Goal: Transaction & Acquisition: Download file/media

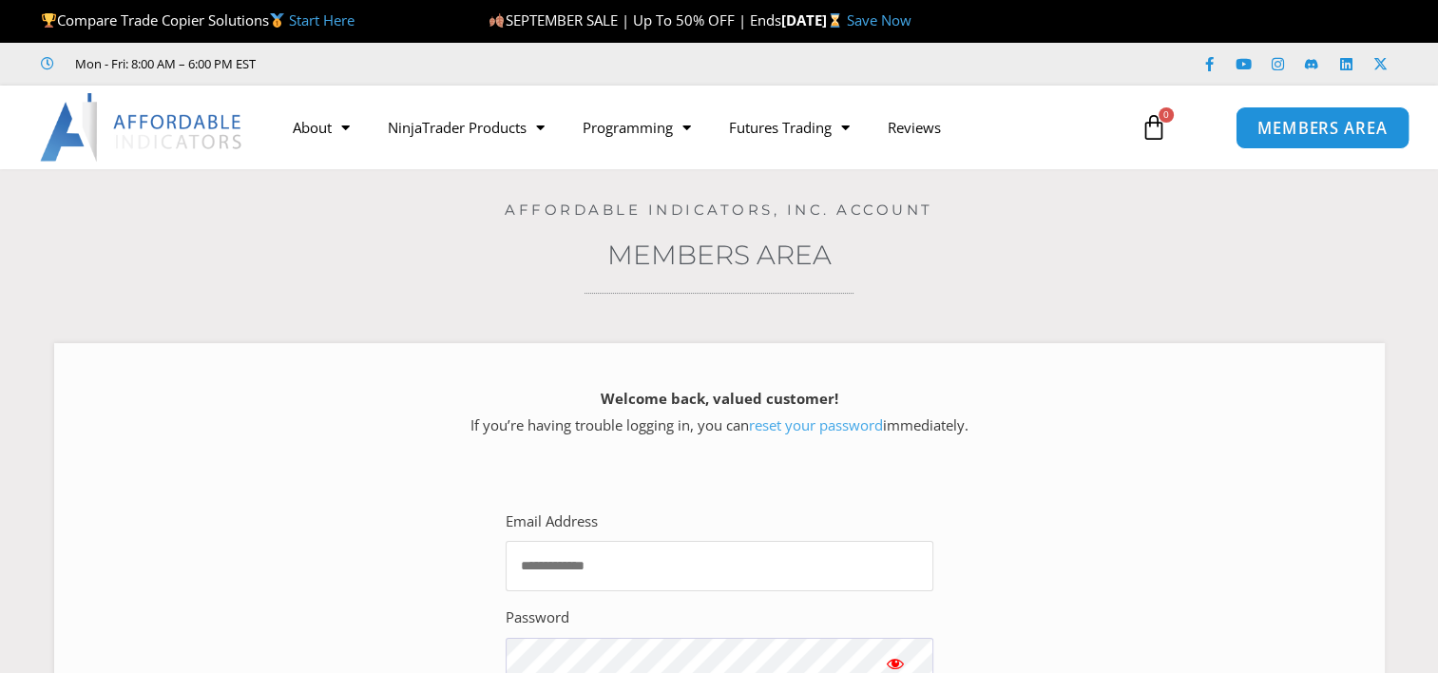
type input "**********"
click at [1304, 143] on link "MEMBERS AREA" at bounding box center [1322, 126] width 174 height 43
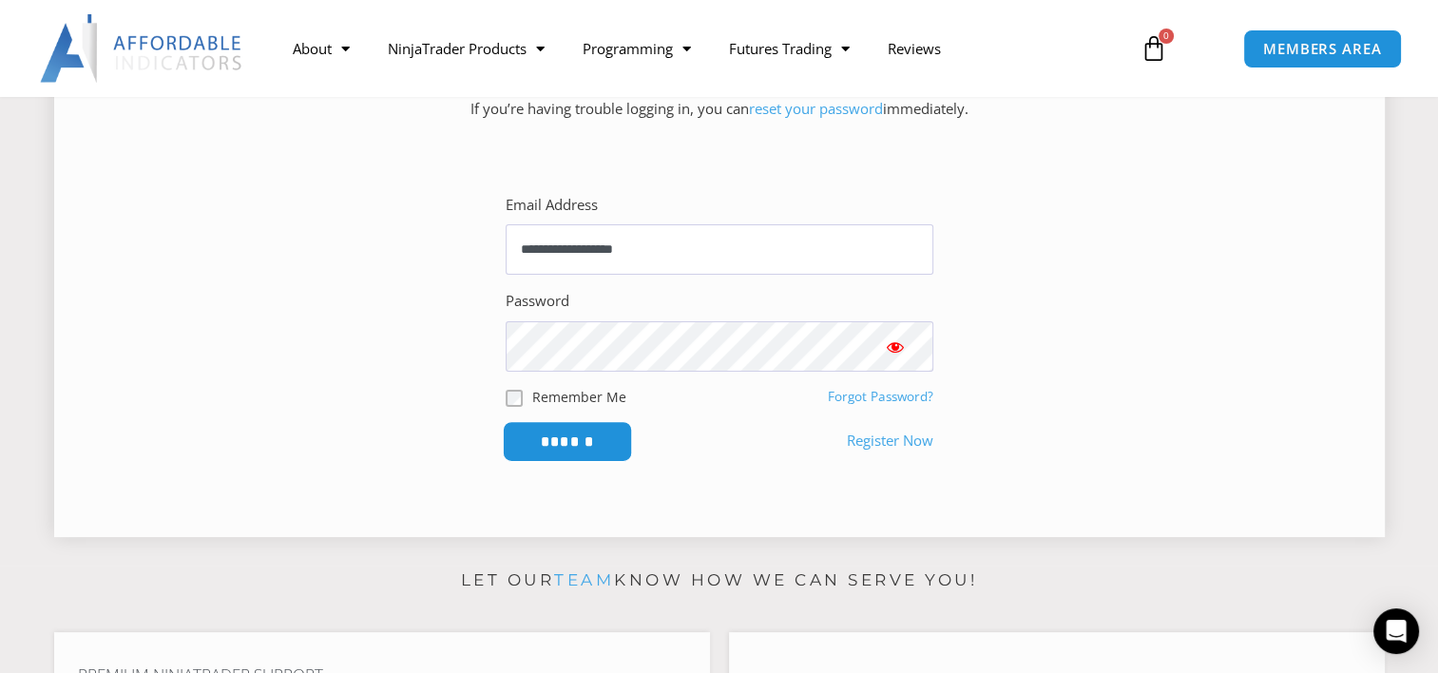
click at [596, 445] on input "******" at bounding box center [567, 441] width 130 height 41
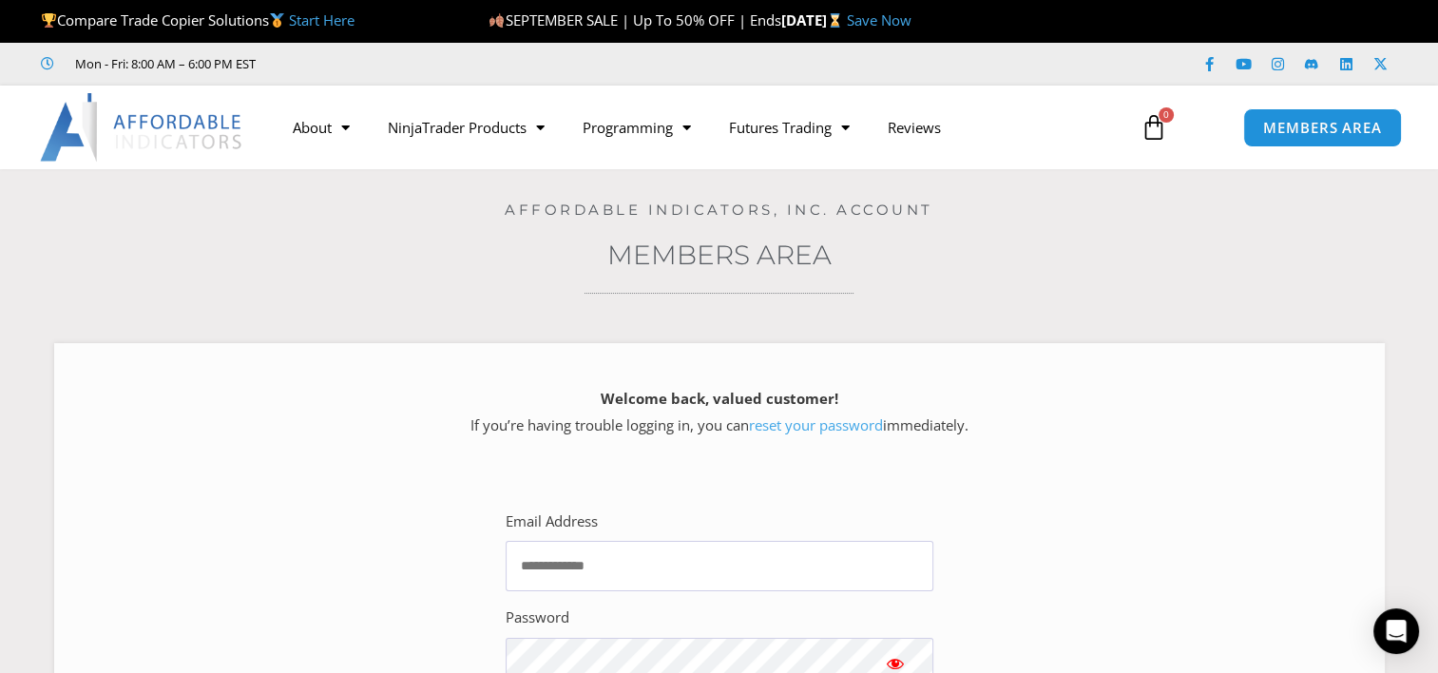
scroll to position [633, 0]
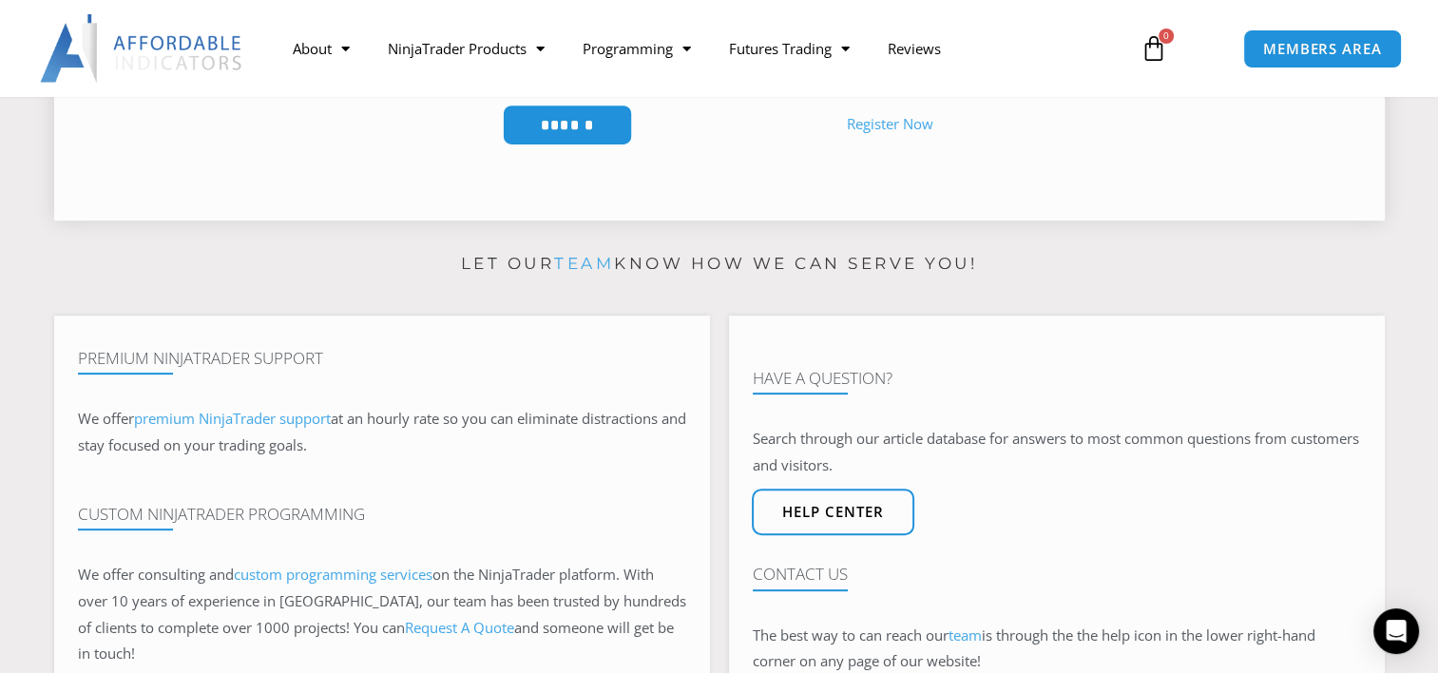
type input "**********"
click at [562, 123] on input "******" at bounding box center [567, 125] width 130 height 41
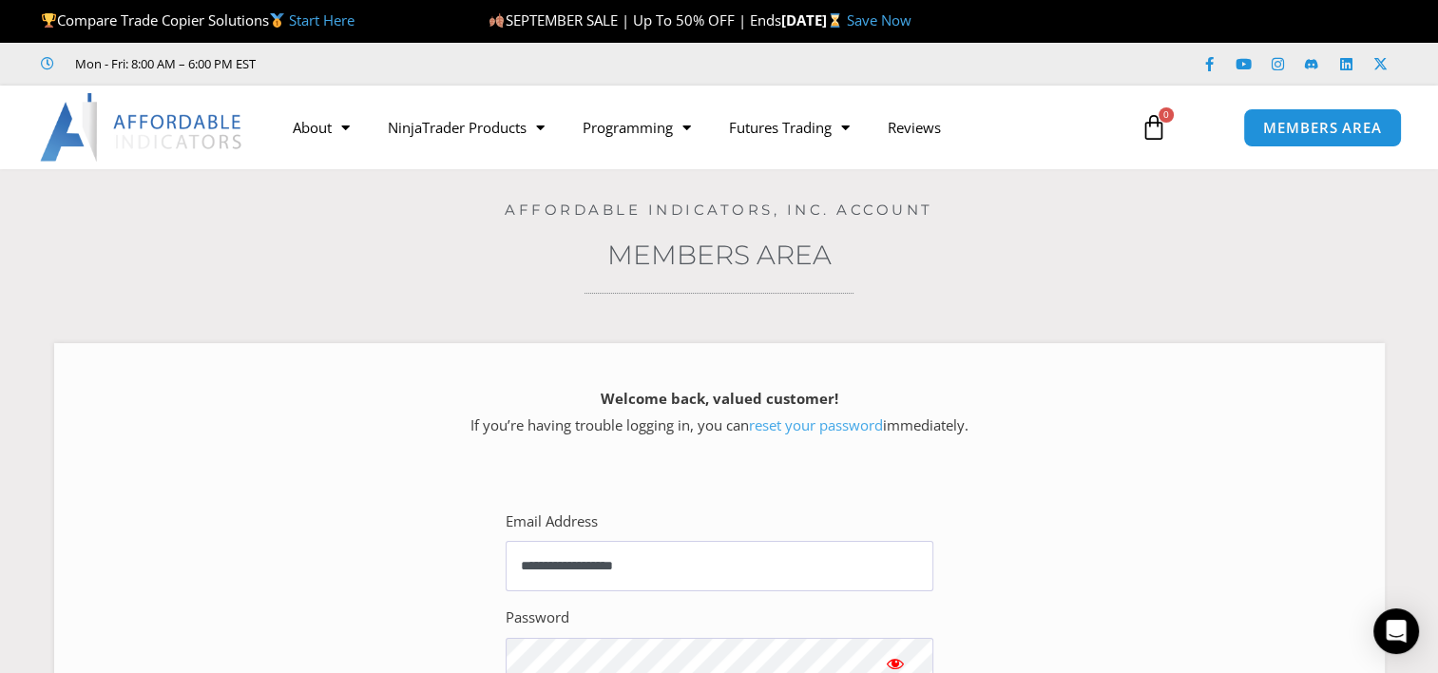
scroll to position [316, 0]
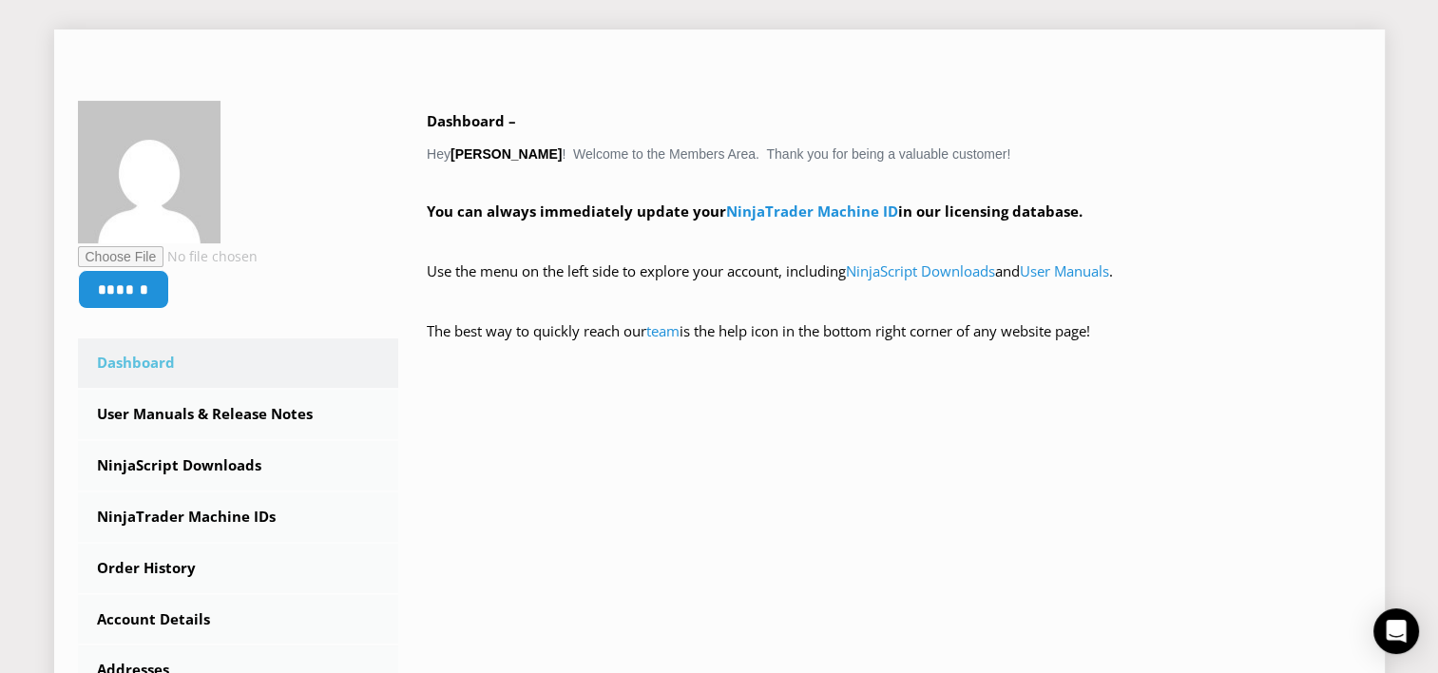
scroll to position [316, 0]
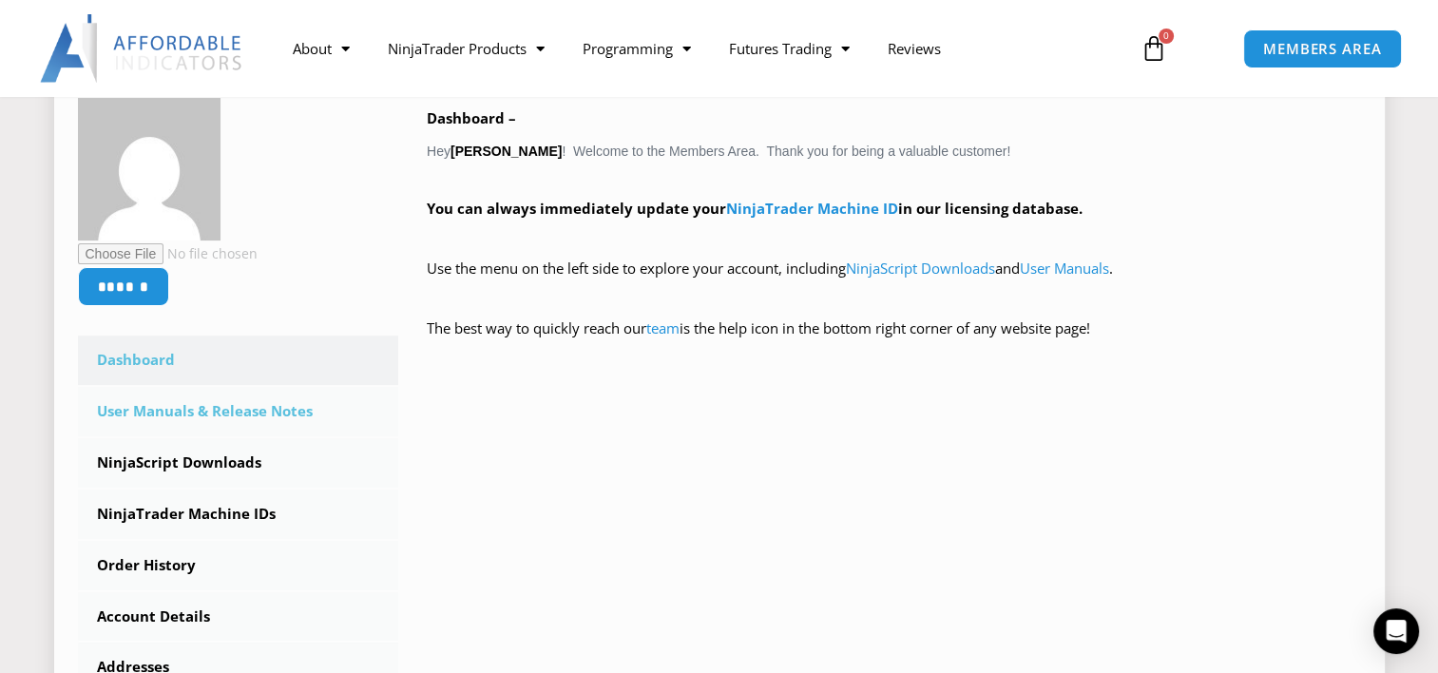
click at [262, 411] on link "User Manuals & Release Notes" at bounding box center [238, 411] width 321 height 49
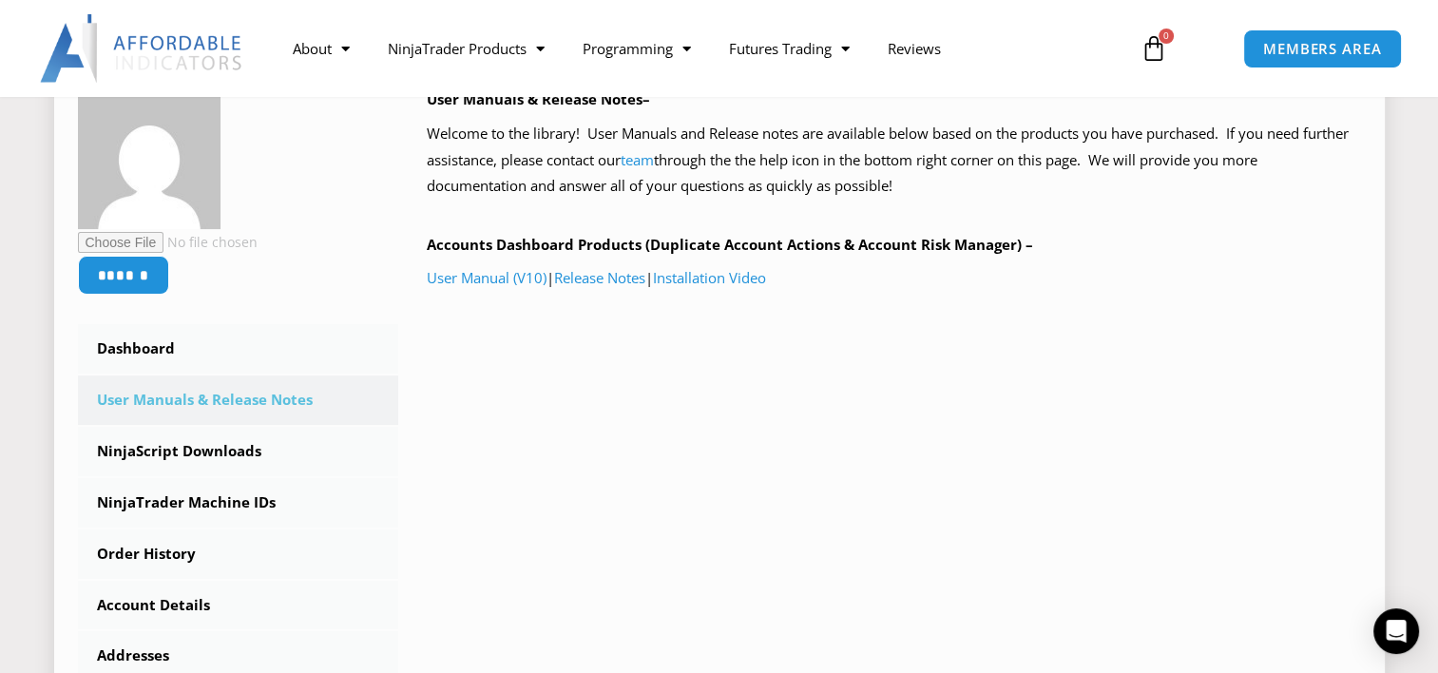
scroll to position [316, 0]
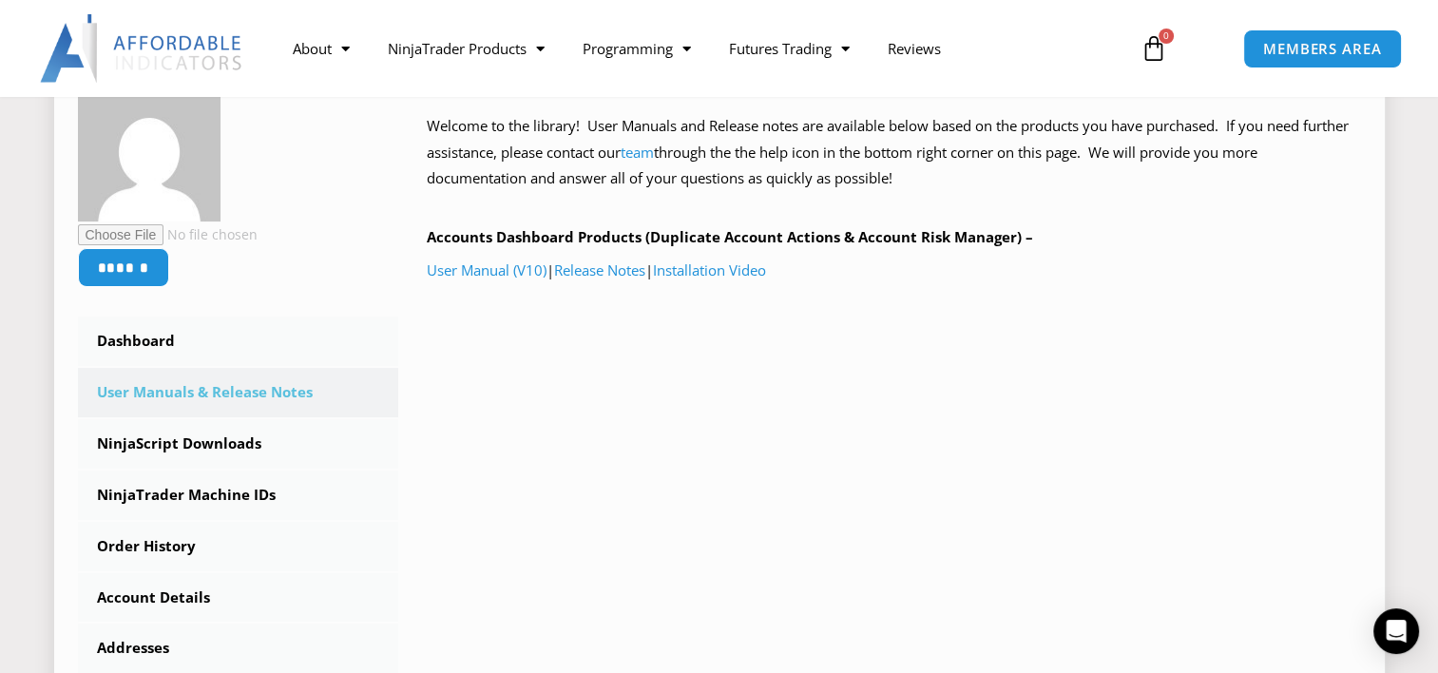
click at [603, 258] on p "User Manual (V10) | Release Notes | Installation Video" at bounding box center [894, 271] width 934 height 27
click at [604, 266] on link "Release Notes" at bounding box center [599, 269] width 91 height 19
click at [483, 271] on link "User Manual (V10)" at bounding box center [487, 269] width 120 height 19
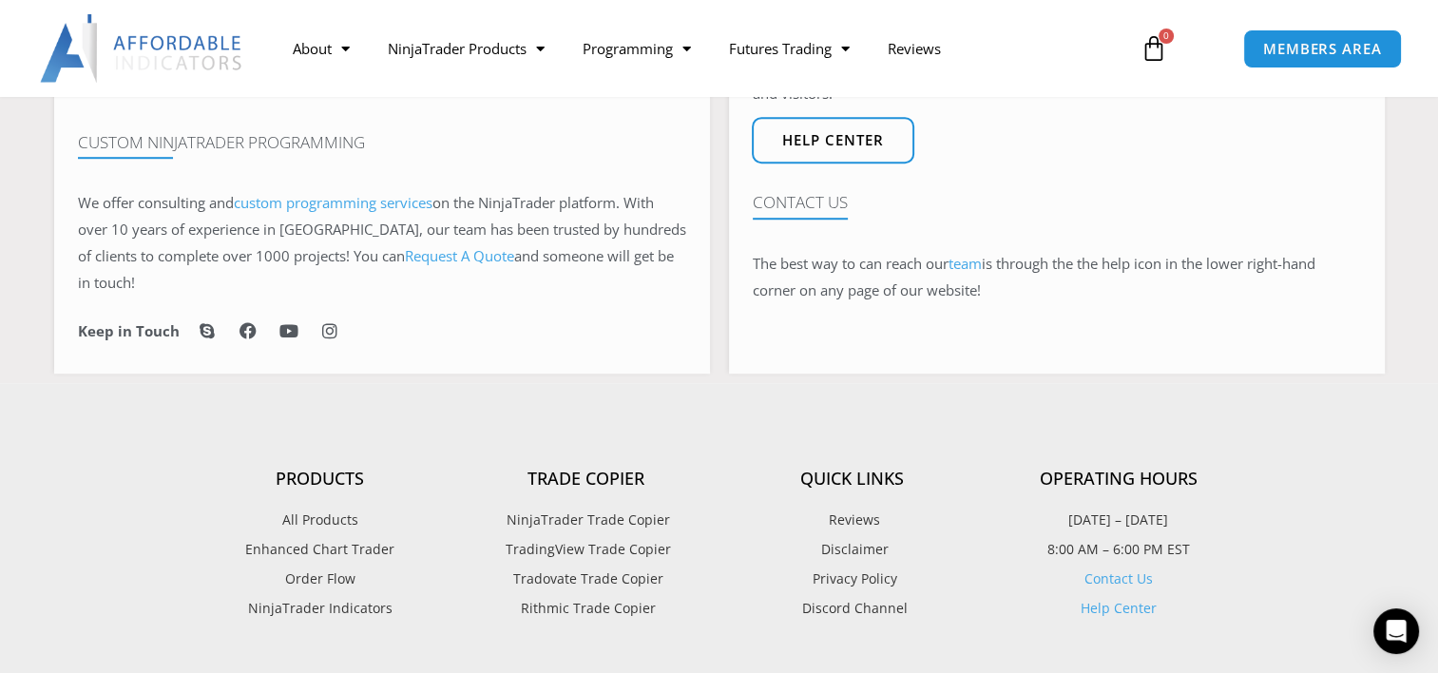
scroll to position [1583, 0]
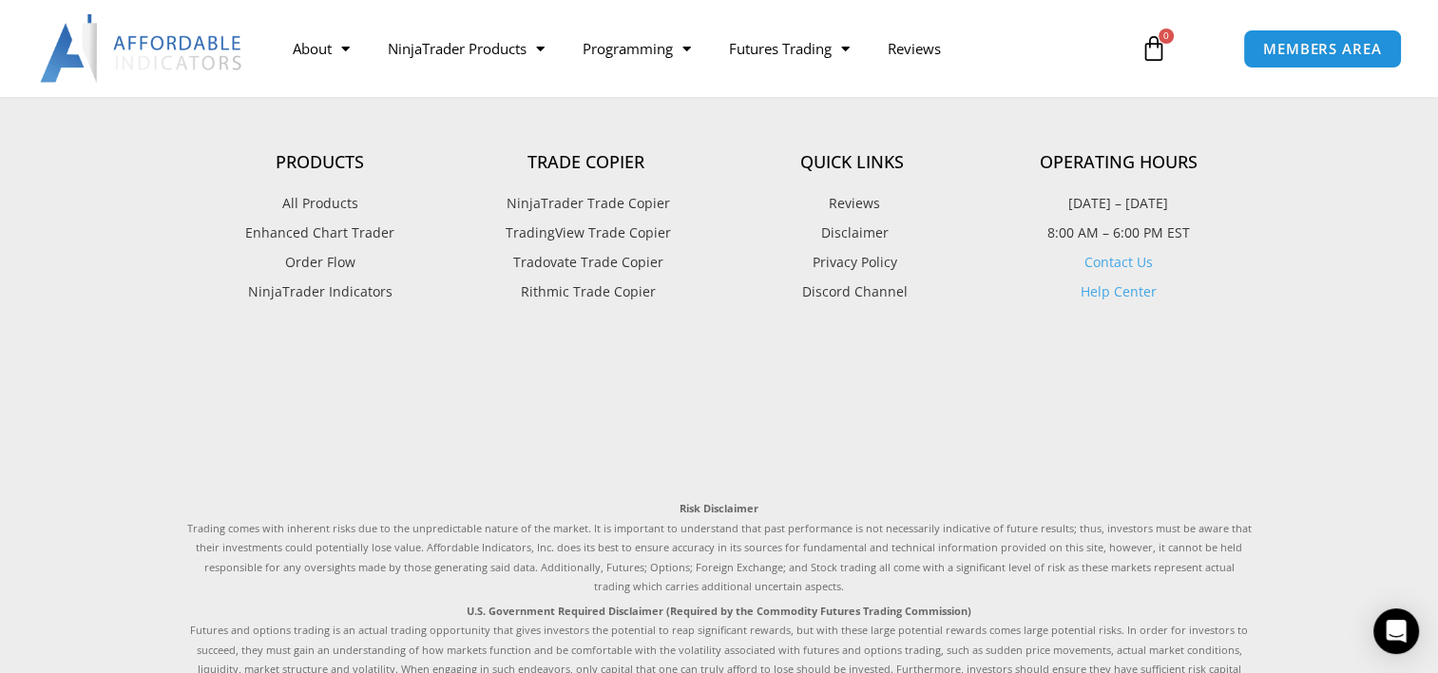
click at [577, 290] on span "Rithmic Trade Copier" at bounding box center [586, 291] width 140 height 25
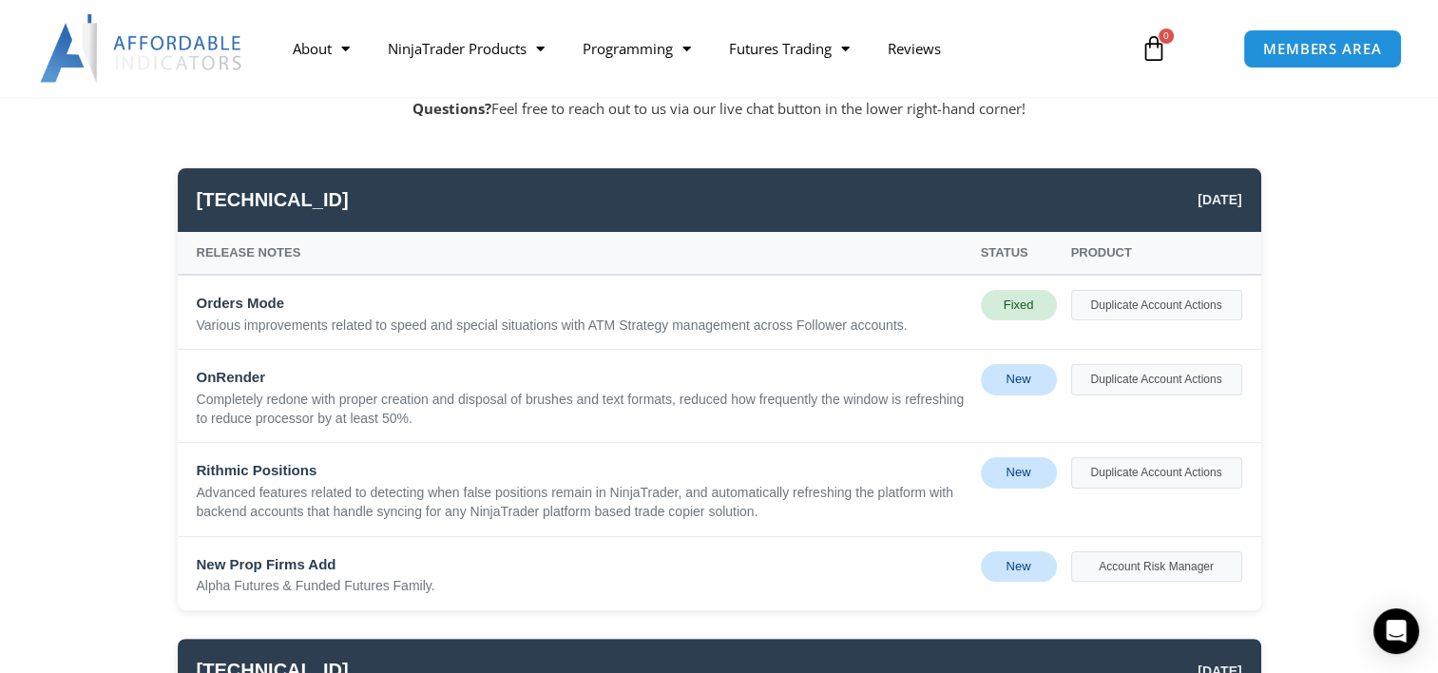
scroll to position [316, 0]
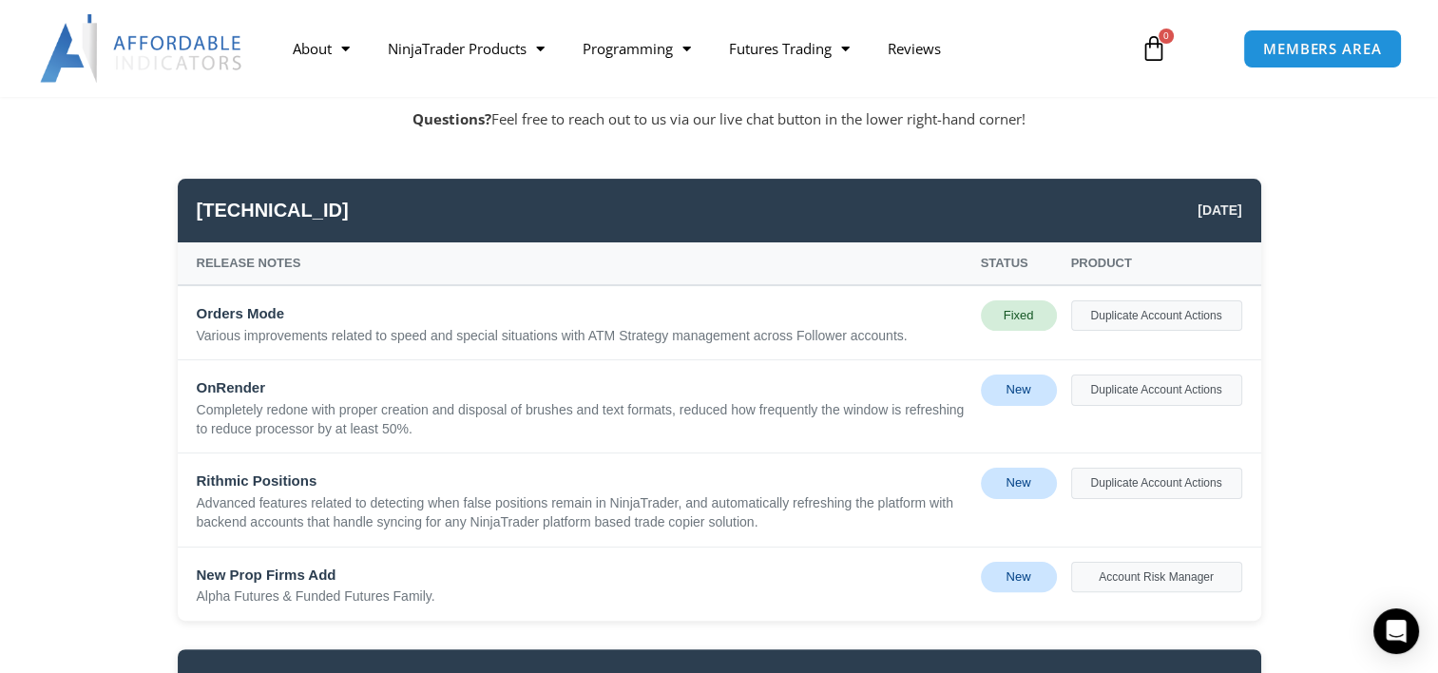
click at [992, 475] on div "New" at bounding box center [1019, 483] width 76 height 30
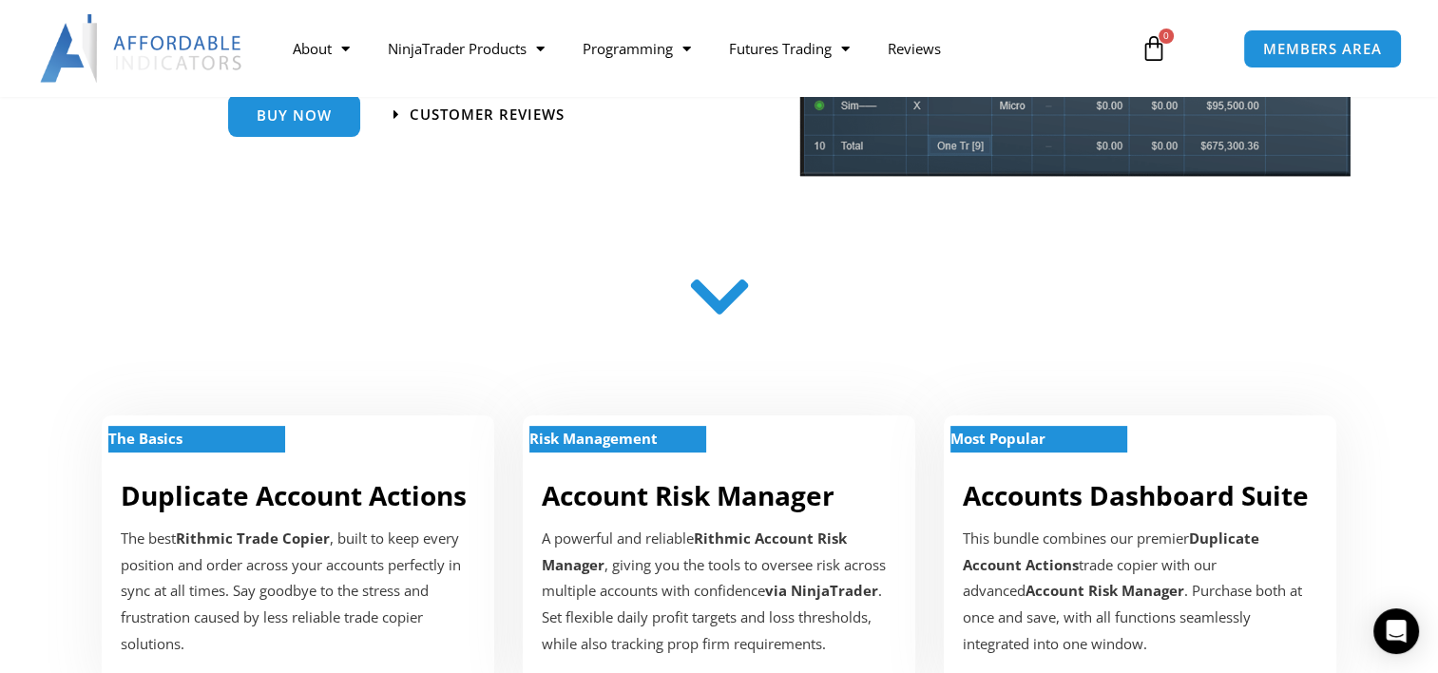
scroll to position [316, 0]
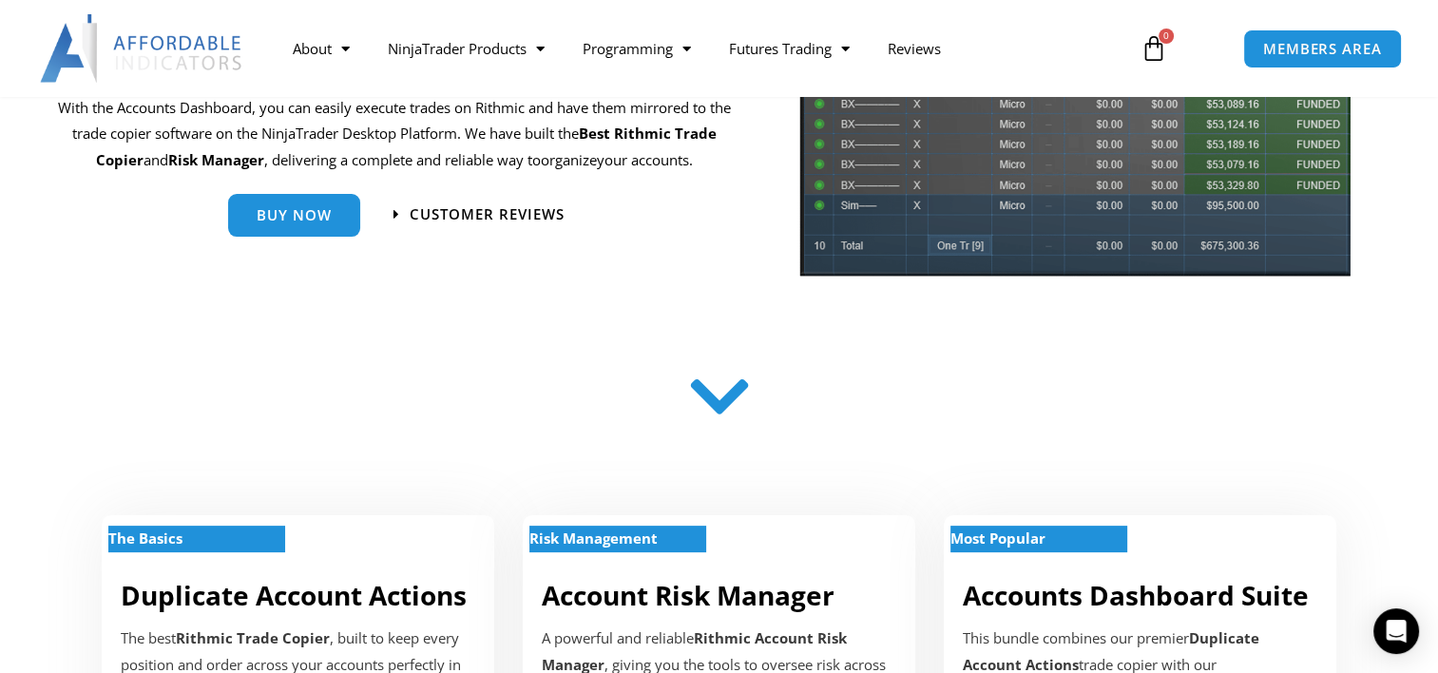
click at [708, 398] on icon at bounding box center [718, 396] width 67 height 67
click at [294, 213] on span "Buy Now" at bounding box center [294, 208] width 75 height 14
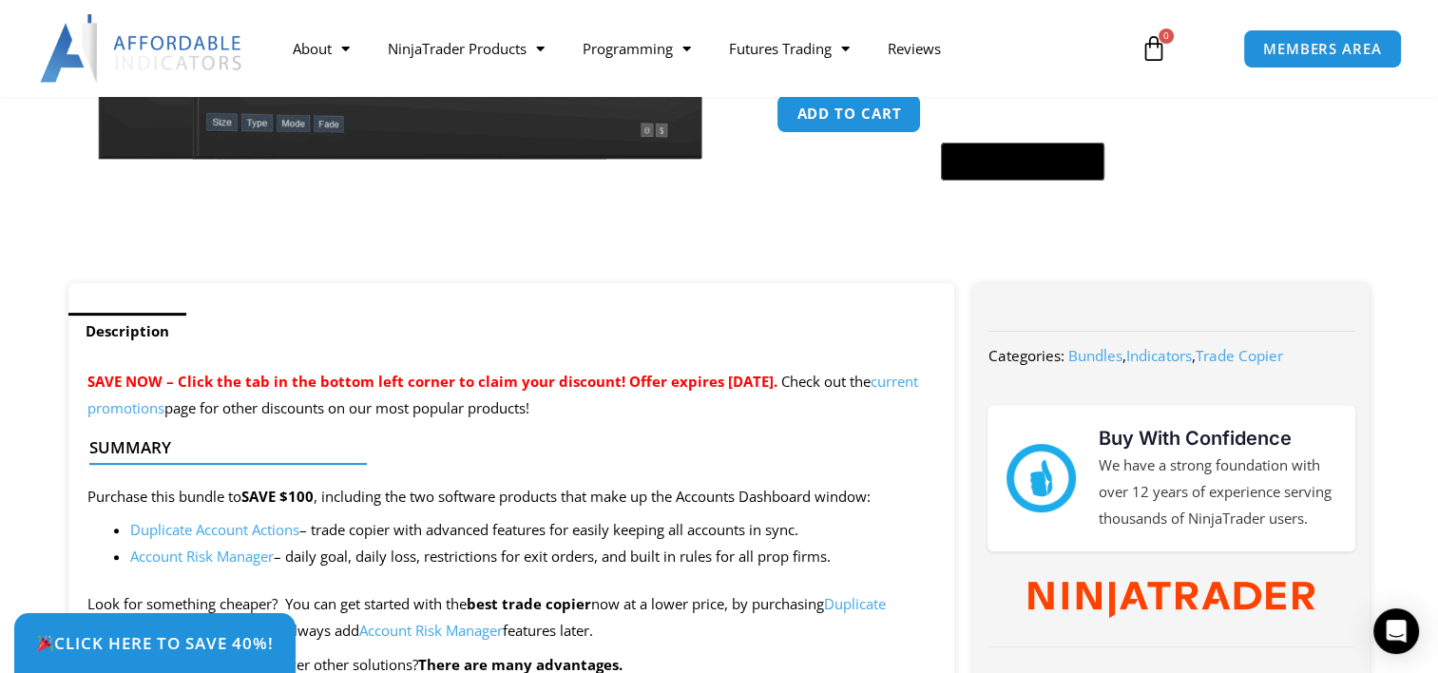
scroll to position [316, 0]
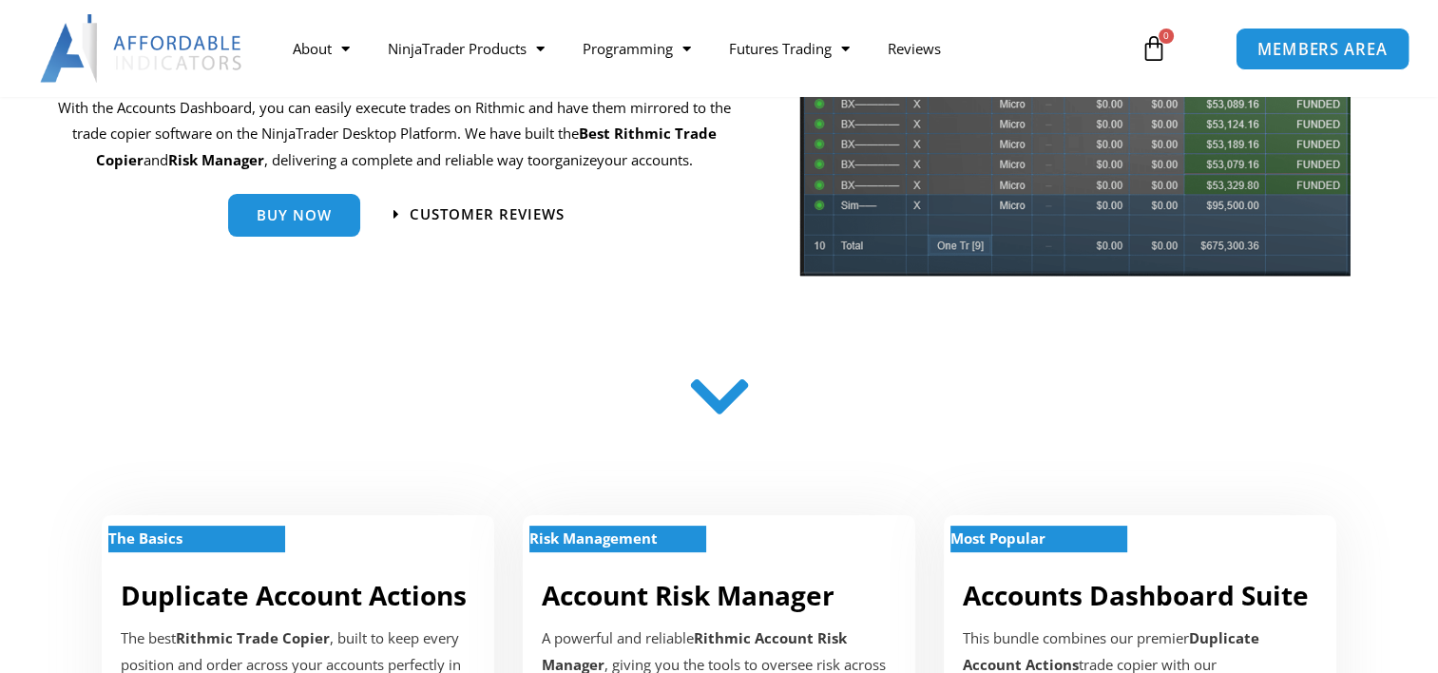
click at [1318, 46] on span "MEMBERS AREA" at bounding box center [1322, 49] width 130 height 16
click at [1343, 53] on span "MEMBERS AREA" at bounding box center [1322, 49] width 130 height 16
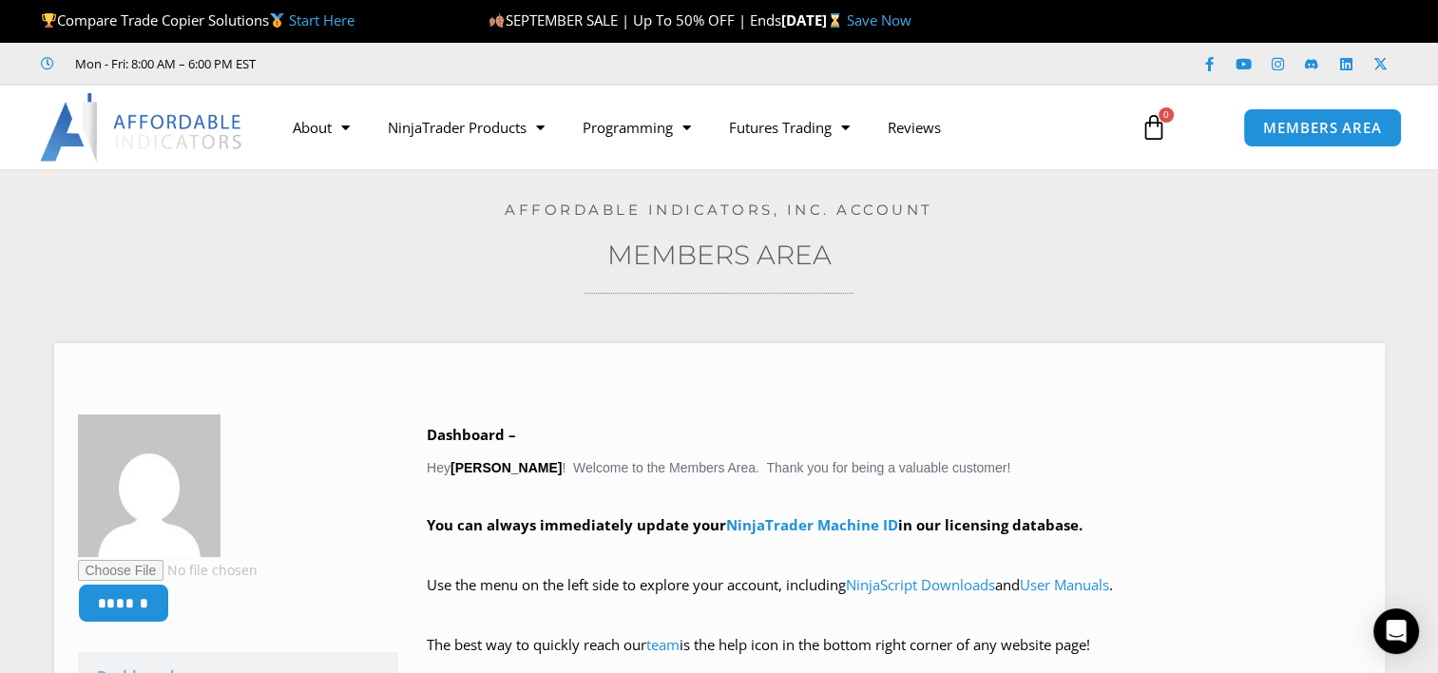
scroll to position [316, 0]
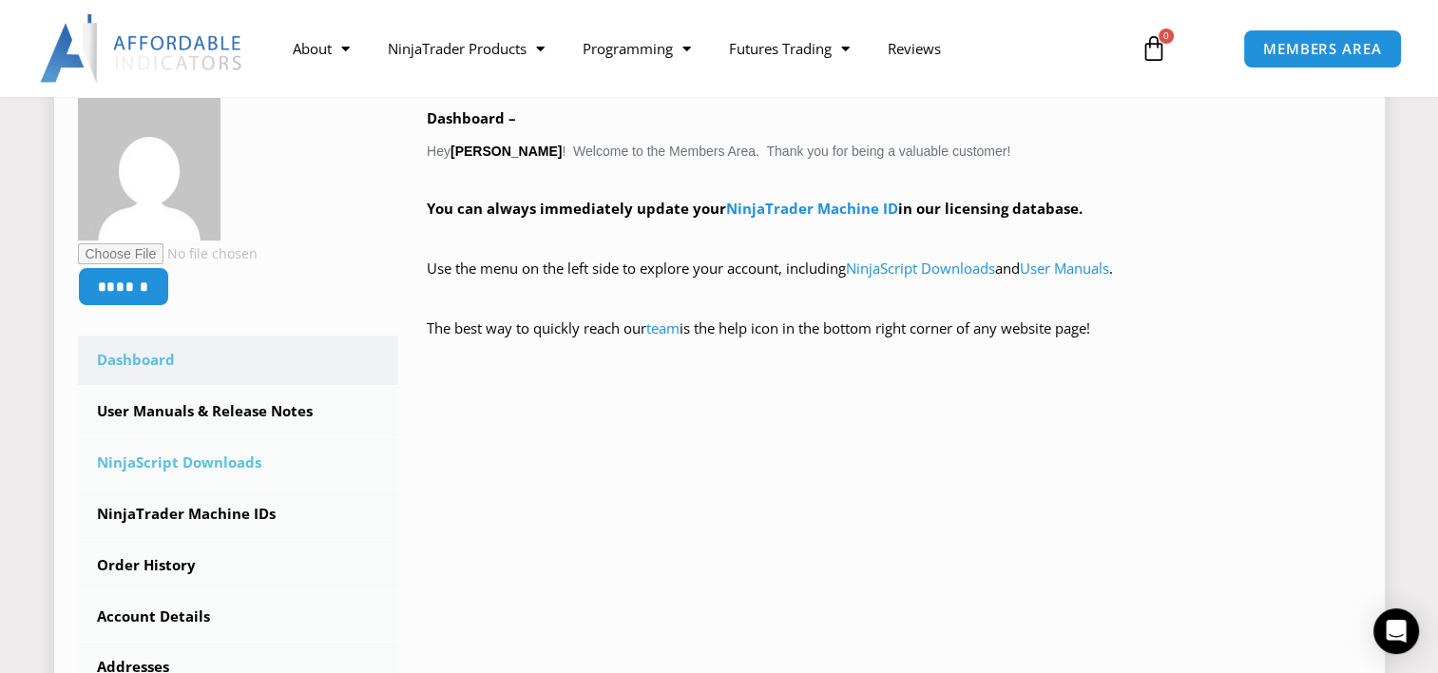
click at [220, 459] on link "NinjaScript Downloads" at bounding box center [238, 462] width 321 height 49
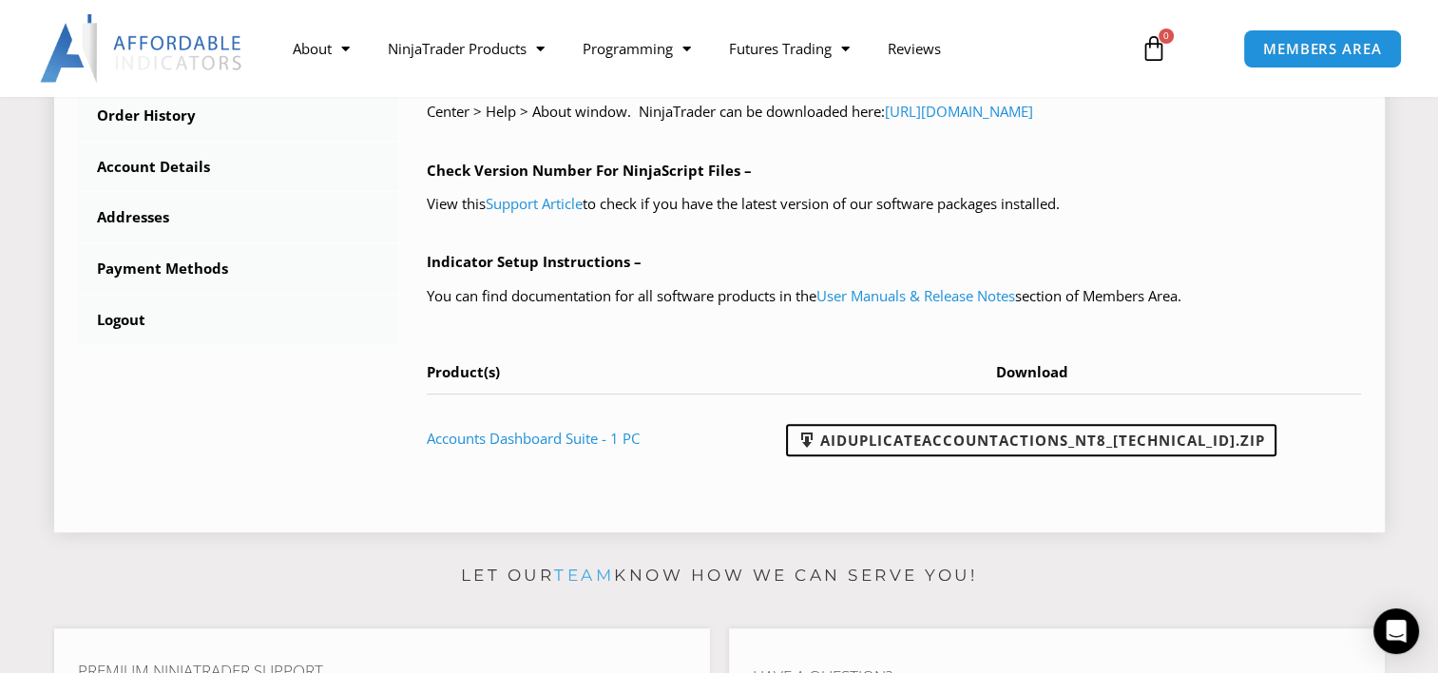
scroll to position [950, 0]
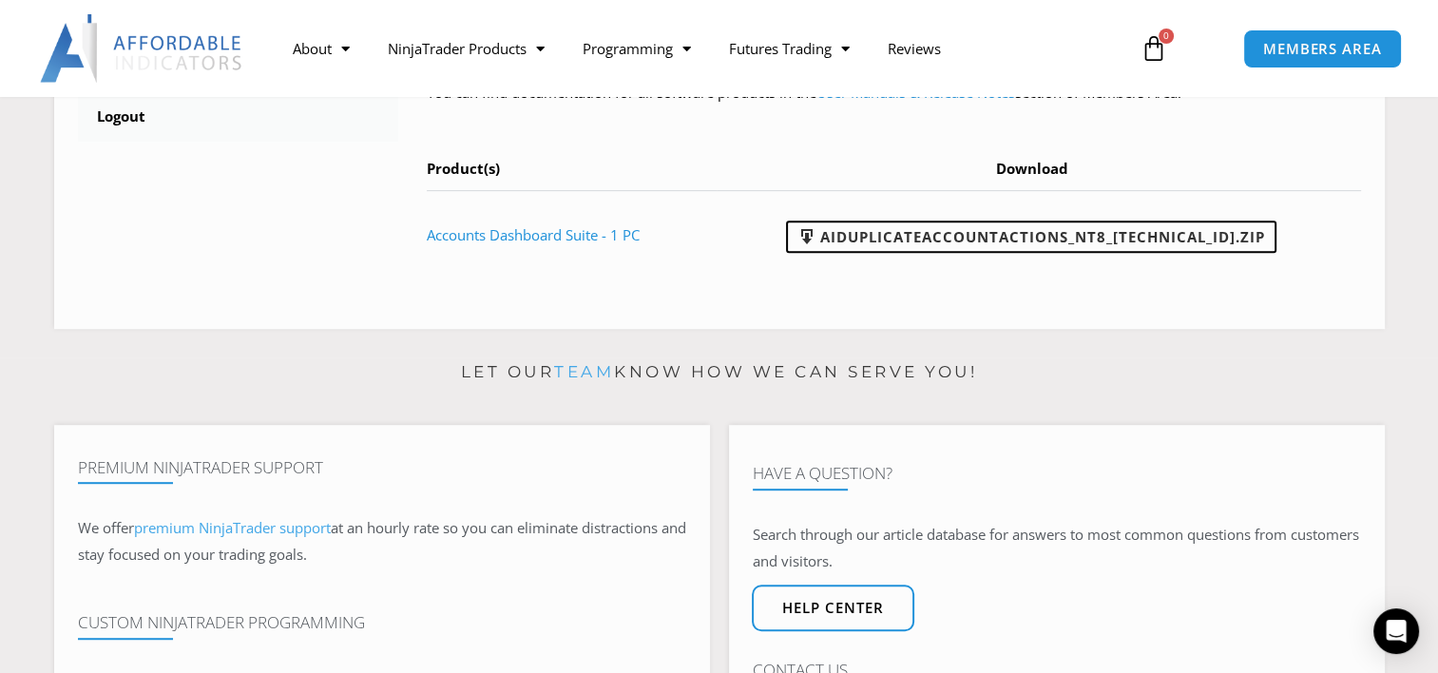
drag, startPoint x: 1017, startPoint y: 234, endPoint x: 1003, endPoint y: 363, distance: 130.0
click at [1017, 234] on link "AIDuplicateAccountActions_NT8_[TECHNICAL_ID].zip" at bounding box center [1031, 236] width 490 height 32
